Goal: Find specific page/section: Locate a particular part of the current website

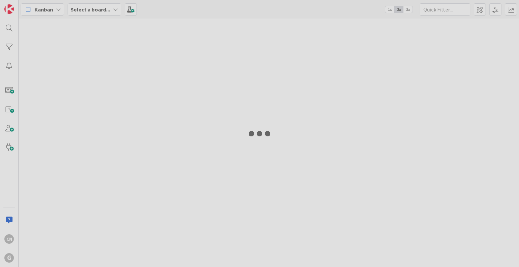
type input "grende"
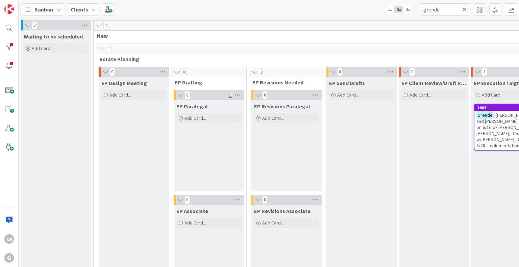
click at [463, 9] on icon at bounding box center [464, 9] width 5 height 6
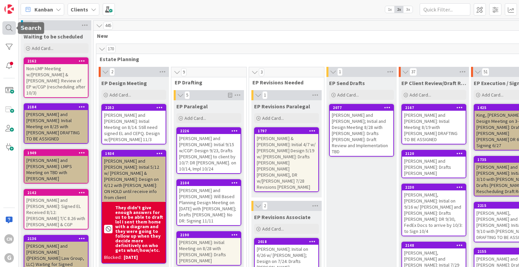
click at [7, 29] on div at bounding box center [9, 28] width 14 height 14
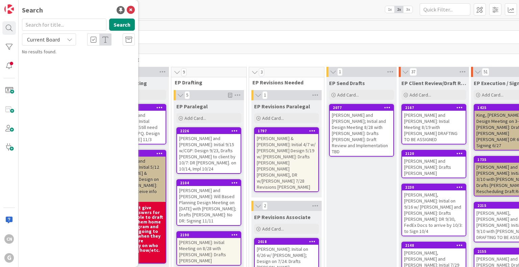
click at [53, 22] on input "text" at bounding box center [64, 25] width 84 height 12
type input "[PERSON_NAME]"
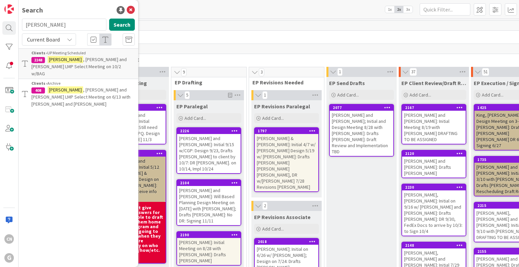
click at [98, 67] on p "[PERSON_NAME] and [PERSON_NAME] LMP Select Meeting on 10/2 w/BAG" at bounding box center [82, 66] width 103 height 21
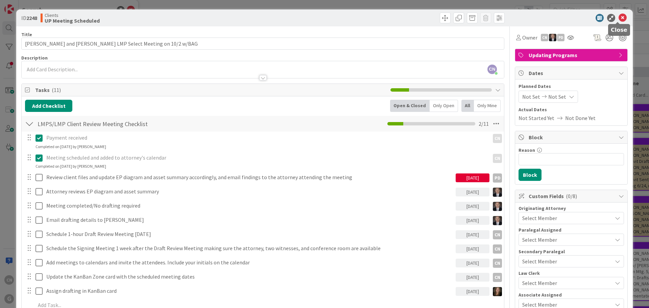
drag, startPoint x: 619, startPoint y: 17, endPoint x: 333, endPoint y: 7, distance: 286.0
click at [519, 17] on icon at bounding box center [622, 18] width 8 height 8
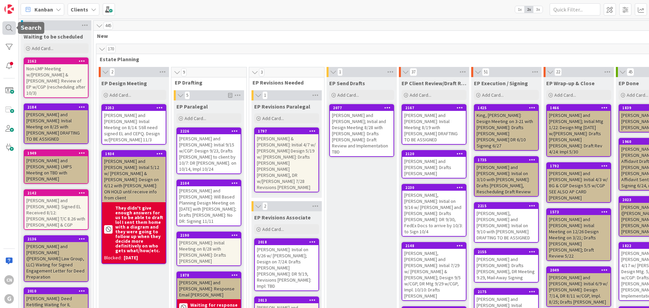
click at [8, 27] on div at bounding box center [9, 28] width 14 height 14
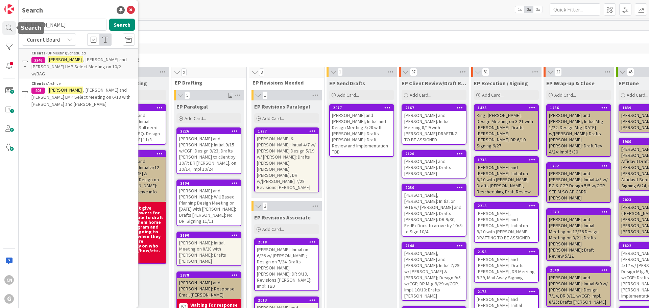
drag, startPoint x: 54, startPoint y: 25, endPoint x: 0, endPoint y: 30, distance: 54.3
click at [0, 28] on div "CN G Search [PERSON_NAME] Search Current Board Clients › UP Meeting Scheduled 2…" at bounding box center [9, 154] width 19 height 308
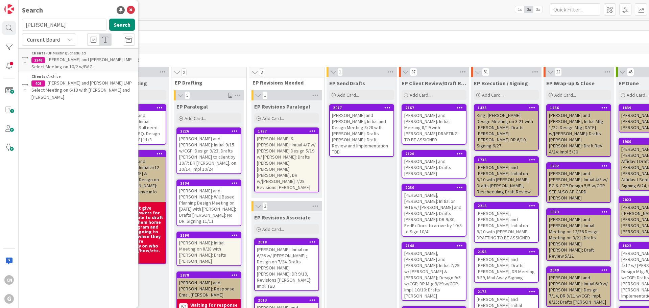
type input "[PERSON_NAME]"
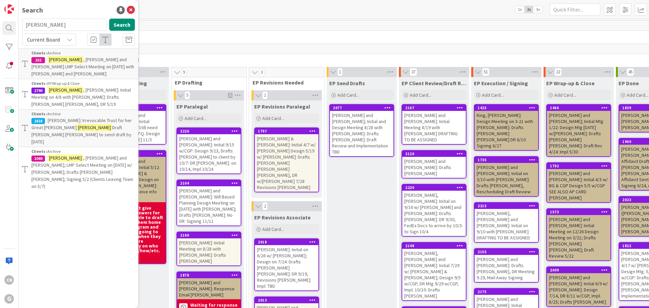
click at [82, 155] on span ", [PERSON_NAME] and [PERSON_NAME]; LMP Select Meeting on [DATE] w/ [PERSON_NAME…" at bounding box center [82, 172] width 102 height 34
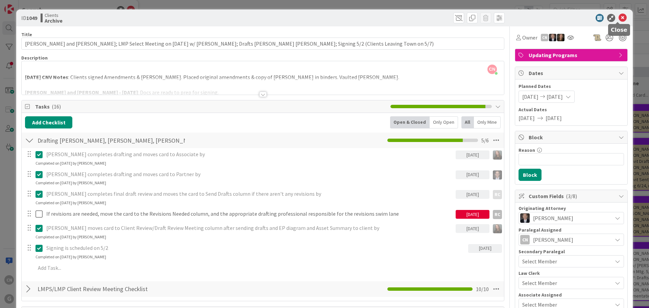
click at [519, 16] on icon at bounding box center [622, 18] width 8 height 8
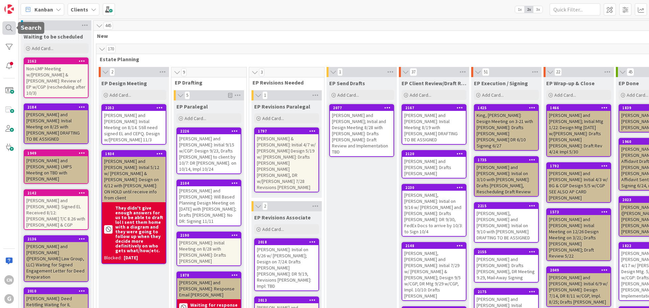
click at [9, 30] on div at bounding box center [9, 28] width 14 height 14
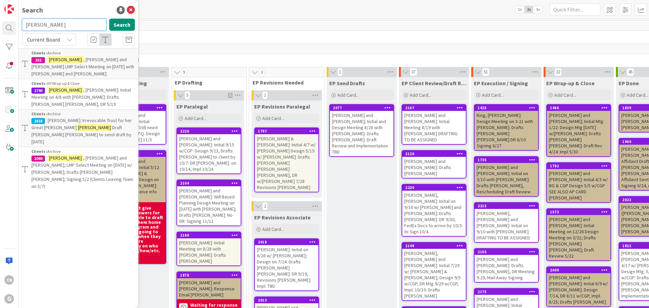
drag, startPoint x: 64, startPoint y: 26, endPoint x: 0, endPoint y: 29, distance: 63.9
click at [0, 28] on div "CN G Search [PERSON_NAME] Search Current Board Clients › Archive 232 [PERSON_NA…" at bounding box center [9, 154] width 19 height 308
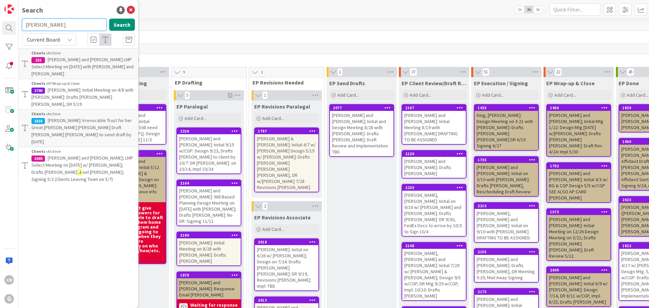
click at [27, 24] on input "[PERSON_NAME]" at bounding box center [64, 25] width 84 height 12
type input "[PERSON_NAME]"
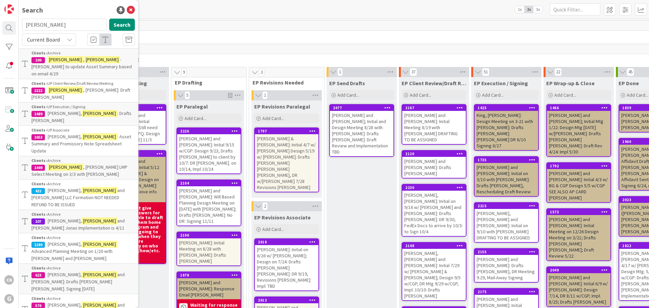
click at [103, 86] on p "[PERSON_NAME]: Draft [PERSON_NAME]" at bounding box center [82, 93] width 103 height 14
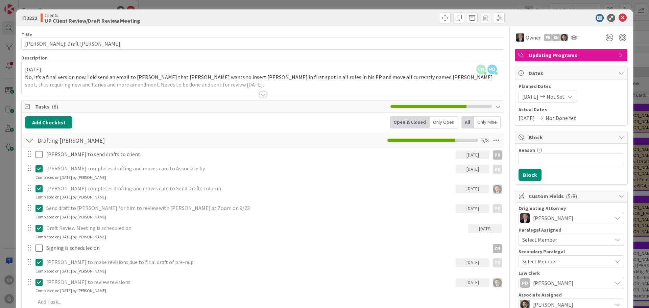
click at [225, 88] on div at bounding box center [263, 85] width 482 height 17
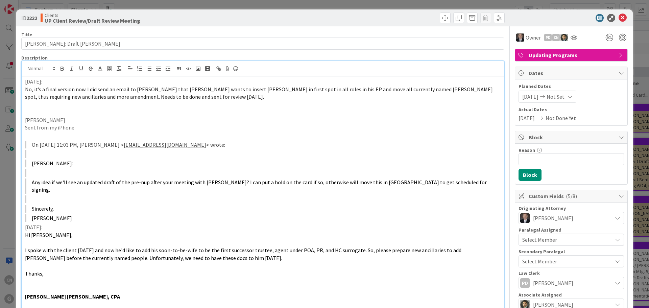
click at [35, 109] on p at bounding box center [262, 112] width 475 height 8
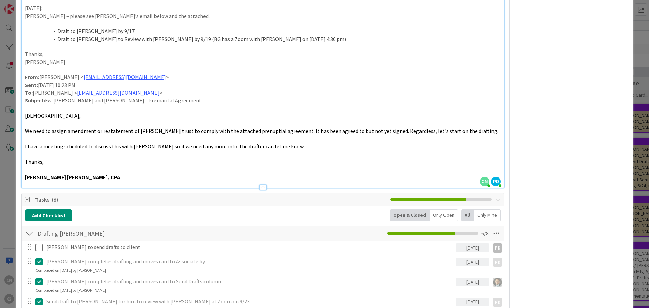
scroll to position [473, 0]
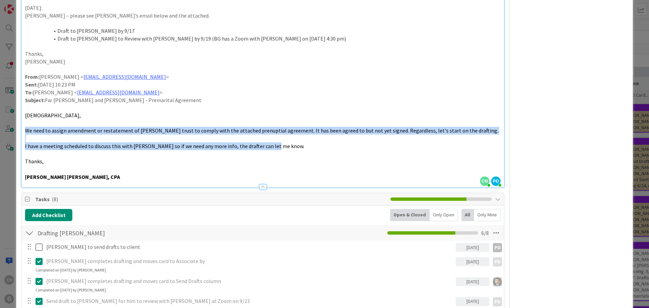
drag, startPoint x: 25, startPoint y: 117, endPoint x: 467, endPoint y: 132, distance: 442.5
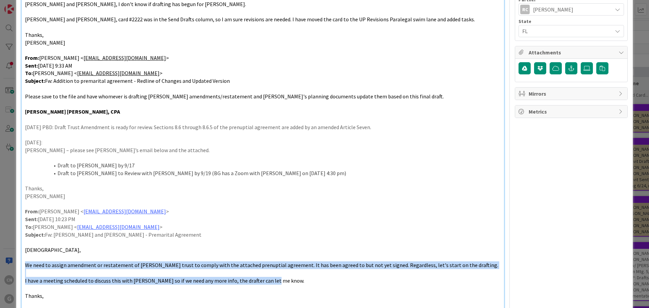
scroll to position [338, 0]
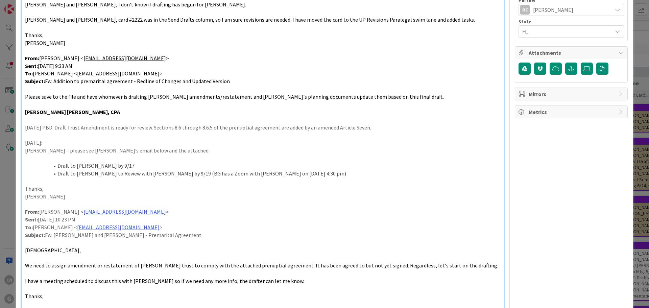
click at [177, 239] on p at bounding box center [262, 243] width 475 height 8
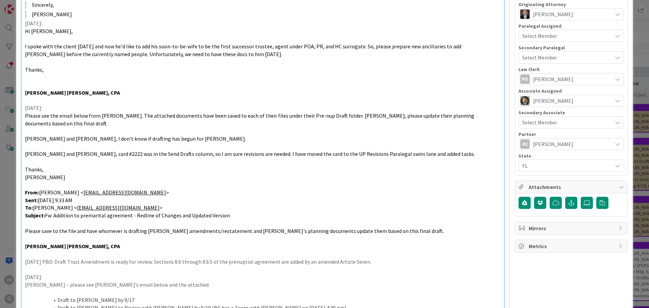
scroll to position [203, 0]
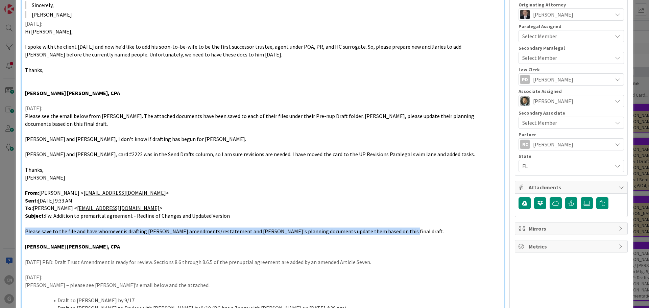
drag, startPoint x: 388, startPoint y: 213, endPoint x: 20, endPoint y: 216, distance: 368.3
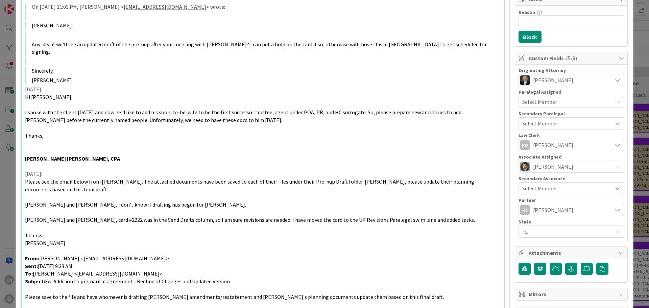
click at [87, 216] on div "[DATE]: No, it’s a final version now. I did send an email to [PERSON_NAME] that…" at bounding box center [263, 230] width 482 height 583
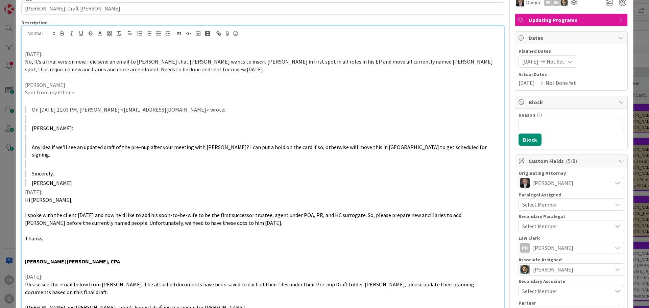
scroll to position [35, 0]
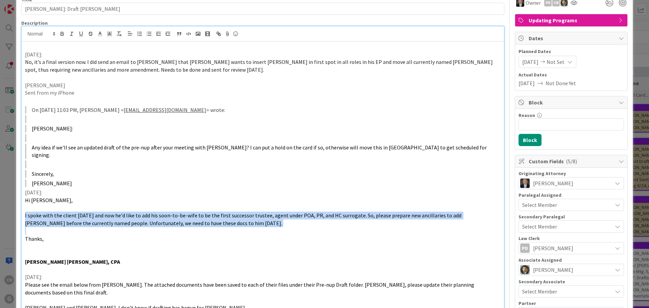
drag, startPoint x: 268, startPoint y: 223, endPoint x: 10, endPoint y: 204, distance: 258.5
click at [10, 204] on div "ID 2222 Clients UP Client Review/Draft Review Meeting Title 26 / 128 [PERSON_NA…" at bounding box center [324, 154] width 649 height 308
click at [250, 218] on p "I spoke with the client [DATE] and now he'd like to add his soon-to-be-wife to …" at bounding box center [262, 219] width 475 height 15
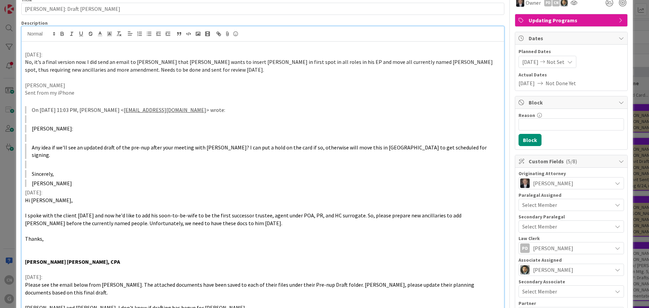
drag, startPoint x: 250, startPoint y: 217, endPoint x: 21, endPoint y: 192, distance: 229.8
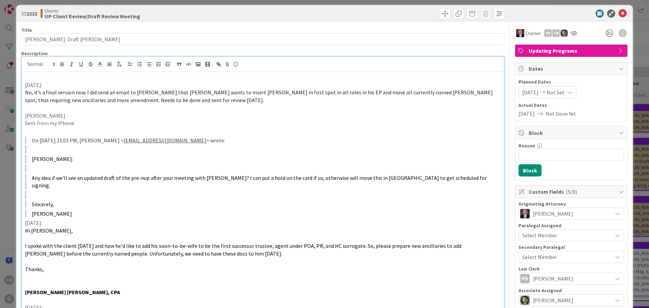
scroll to position [0, 0]
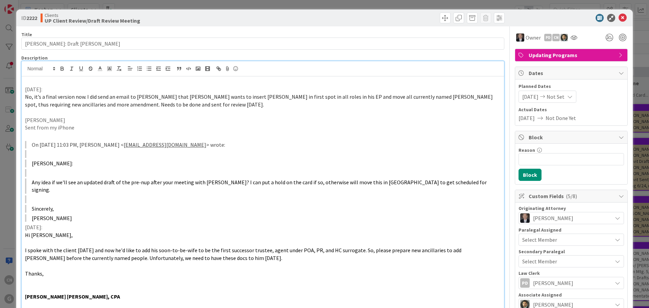
drag, startPoint x: 55, startPoint y: 217, endPoint x: 3, endPoint y: 160, distance: 76.8
click at [3, 156] on div "ID 2222 Clients UP Client Review/Draft Review Meeting Title 26 / 128 [PERSON_NA…" at bounding box center [324, 154] width 649 height 308
click at [519, 18] on icon at bounding box center [622, 18] width 8 height 8
